Goal: Information Seeking & Learning: Learn about a topic

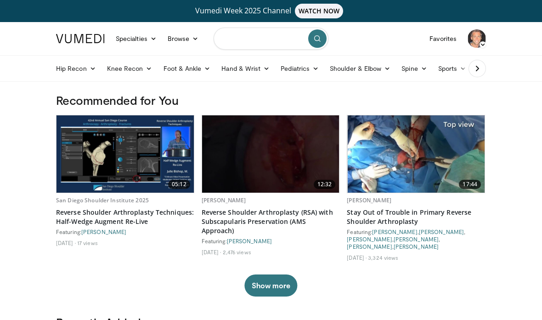
click at [252, 41] on input "Search topics, interventions" at bounding box center [271, 39] width 115 height 22
type input "**********"
click at [321, 37] on button "submit" at bounding box center [317, 38] width 18 height 18
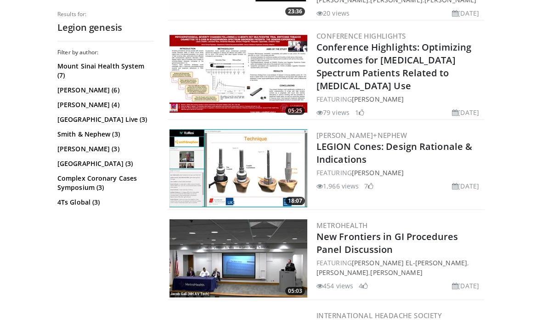
scroll to position [1352, 0]
click at [412, 140] on link "LEGION Cones: Design Rationale & Indications" at bounding box center [394, 152] width 156 height 25
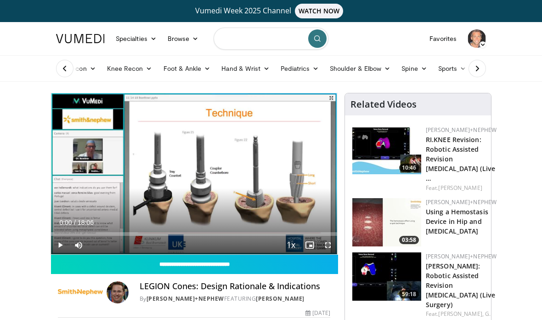
click at [264, 35] on input "Search topics, interventions" at bounding box center [271, 39] width 115 height 22
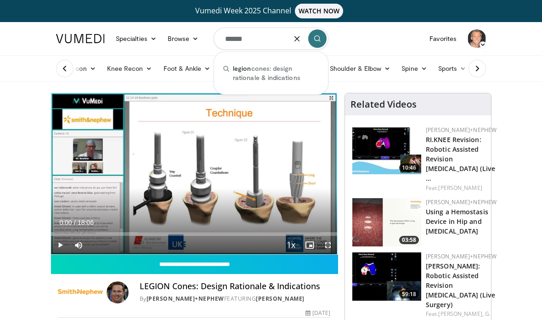
type input "******"
click at [317, 41] on icon "submit" at bounding box center [317, 38] width 7 height 7
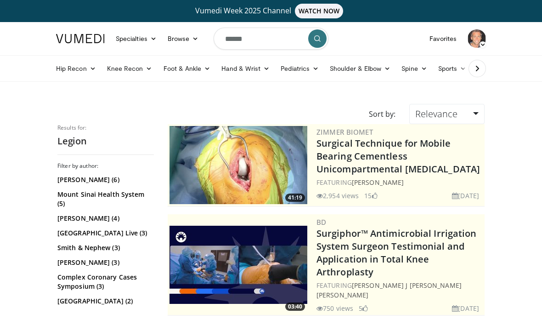
click at [106, 252] on link "Smith & Nephew (3)" at bounding box center [104, 247] width 94 height 9
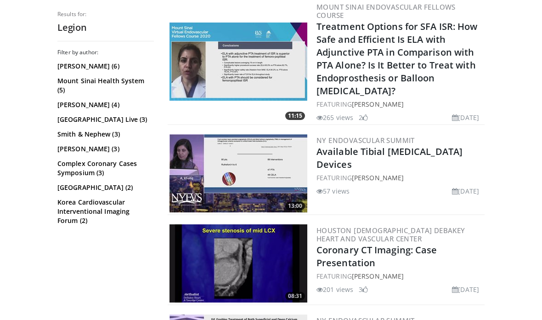
scroll to position [964, 0]
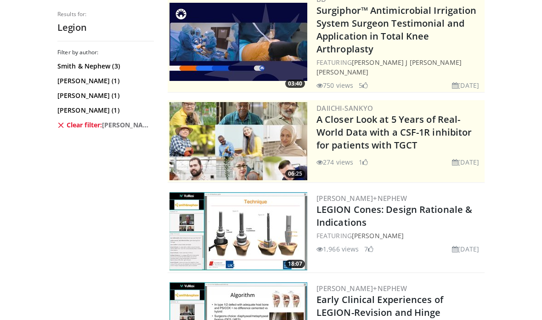
scroll to position [132, 0]
